Goal: Find specific page/section: Find specific page/section

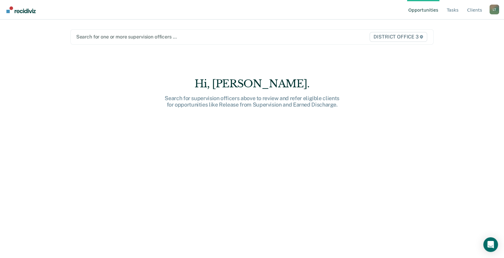
click at [119, 38] on div at bounding box center [199, 36] width 246 height 7
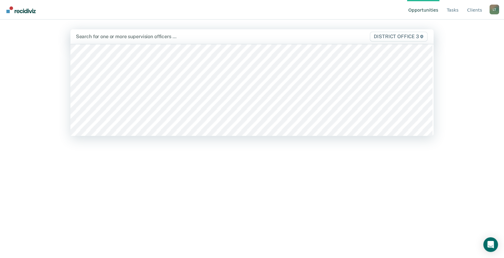
scroll to position [305, 0]
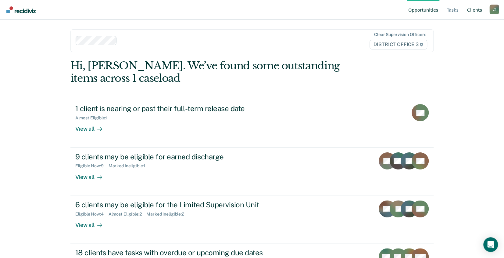
click at [475, 11] on link "Client s" at bounding box center [474, 10] width 17 height 20
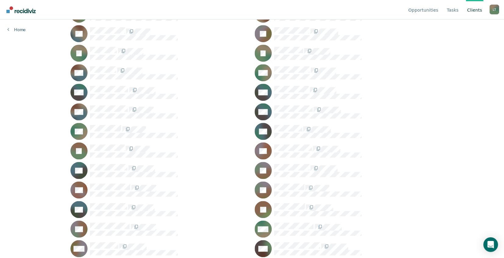
scroll to position [307, 0]
